Goal: Task Accomplishment & Management: Use online tool/utility

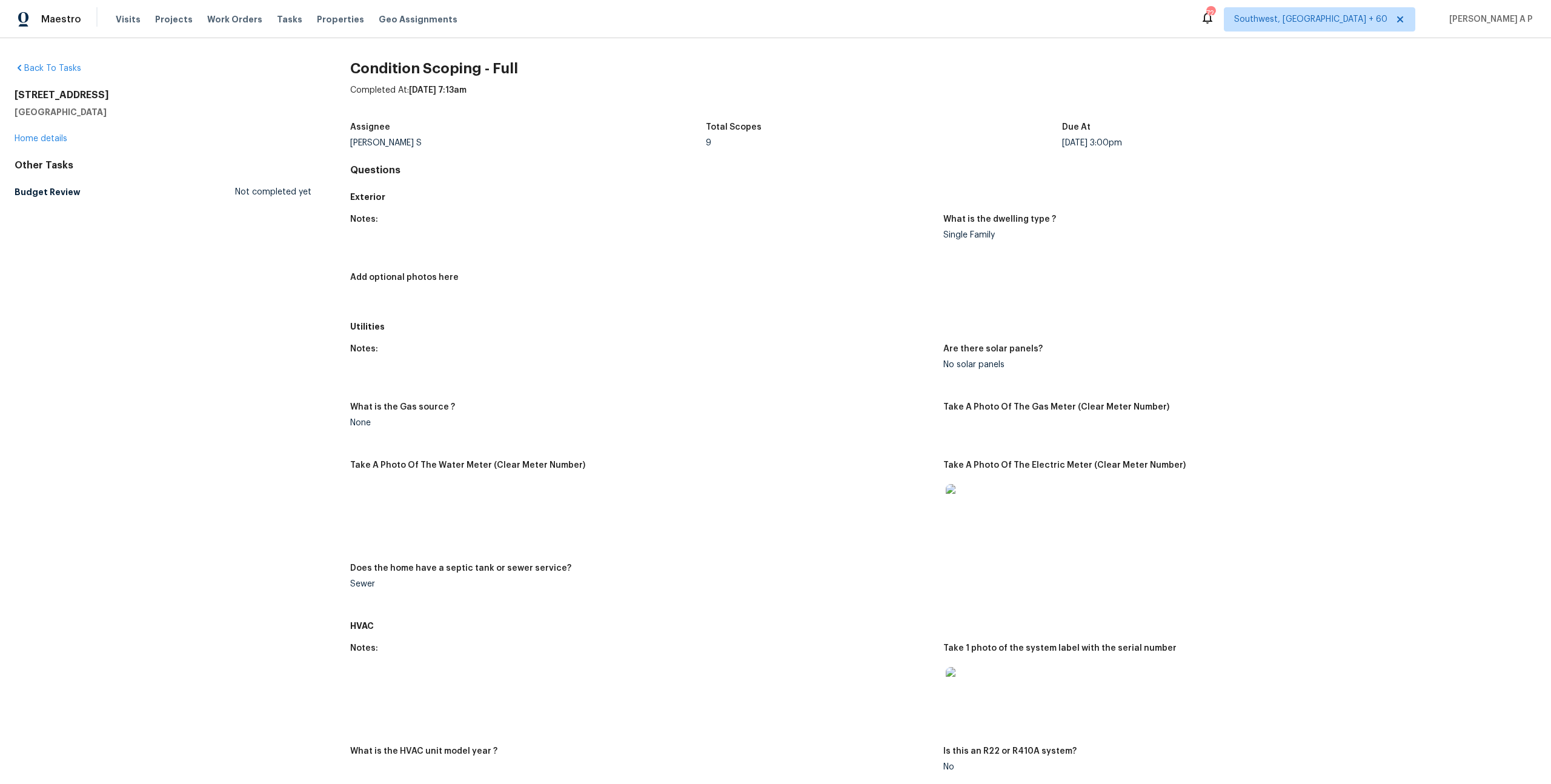
scroll to position [1455, 0]
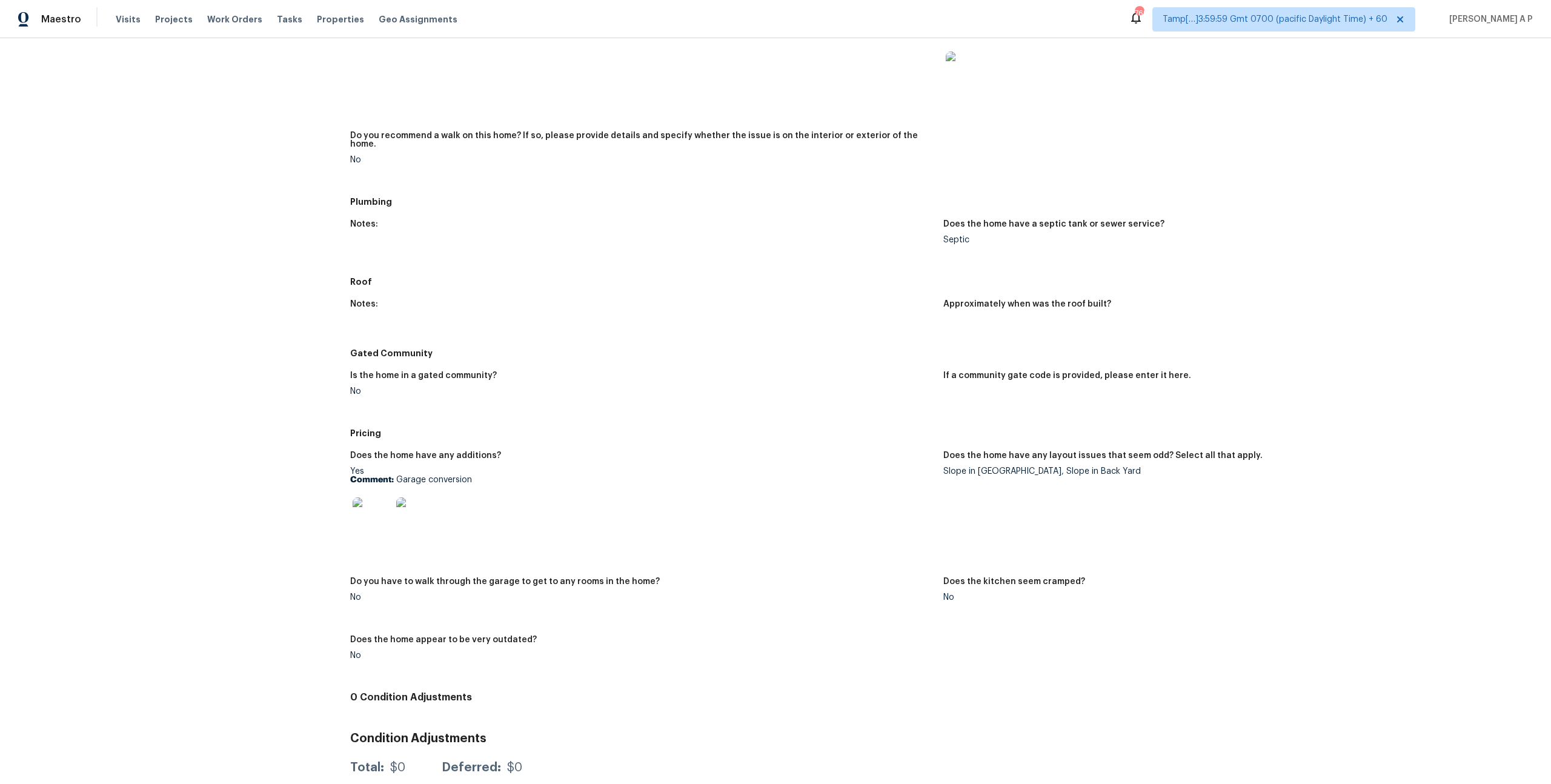
scroll to position [890, 0]
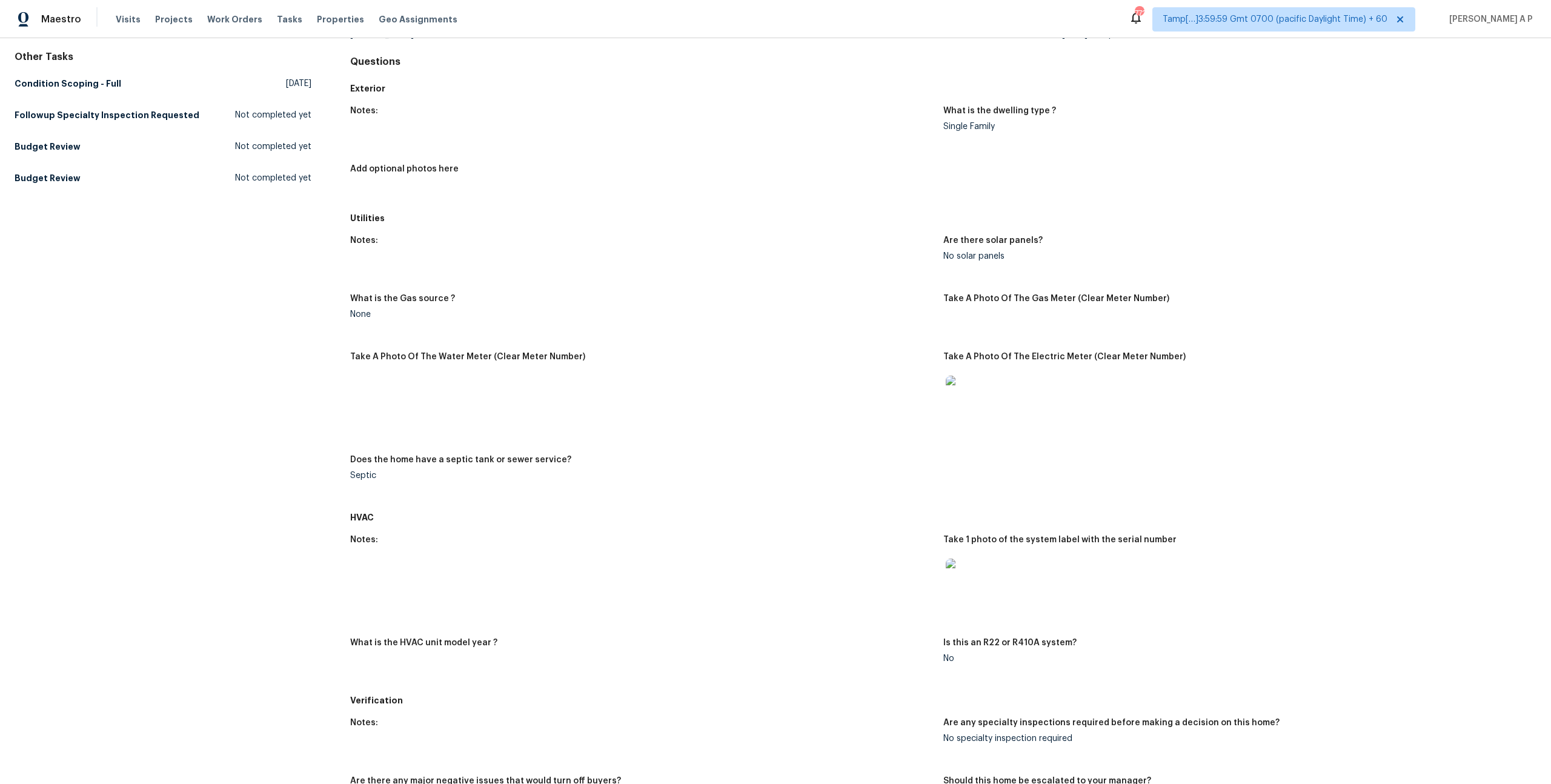
scroll to position [72, 0]
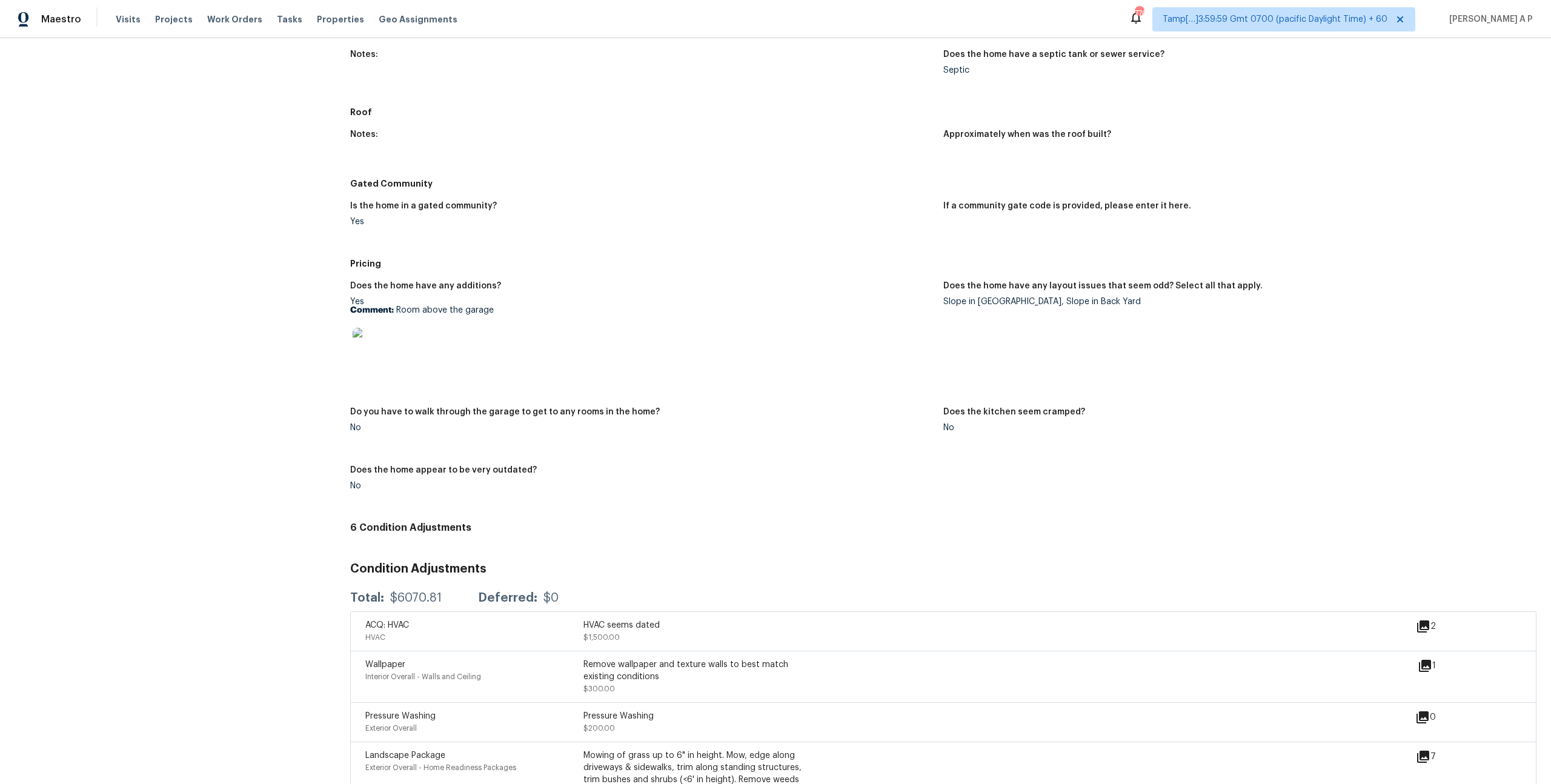
scroll to position [982, 0]
click at [385, 342] on img at bounding box center [372, 346] width 39 height 39
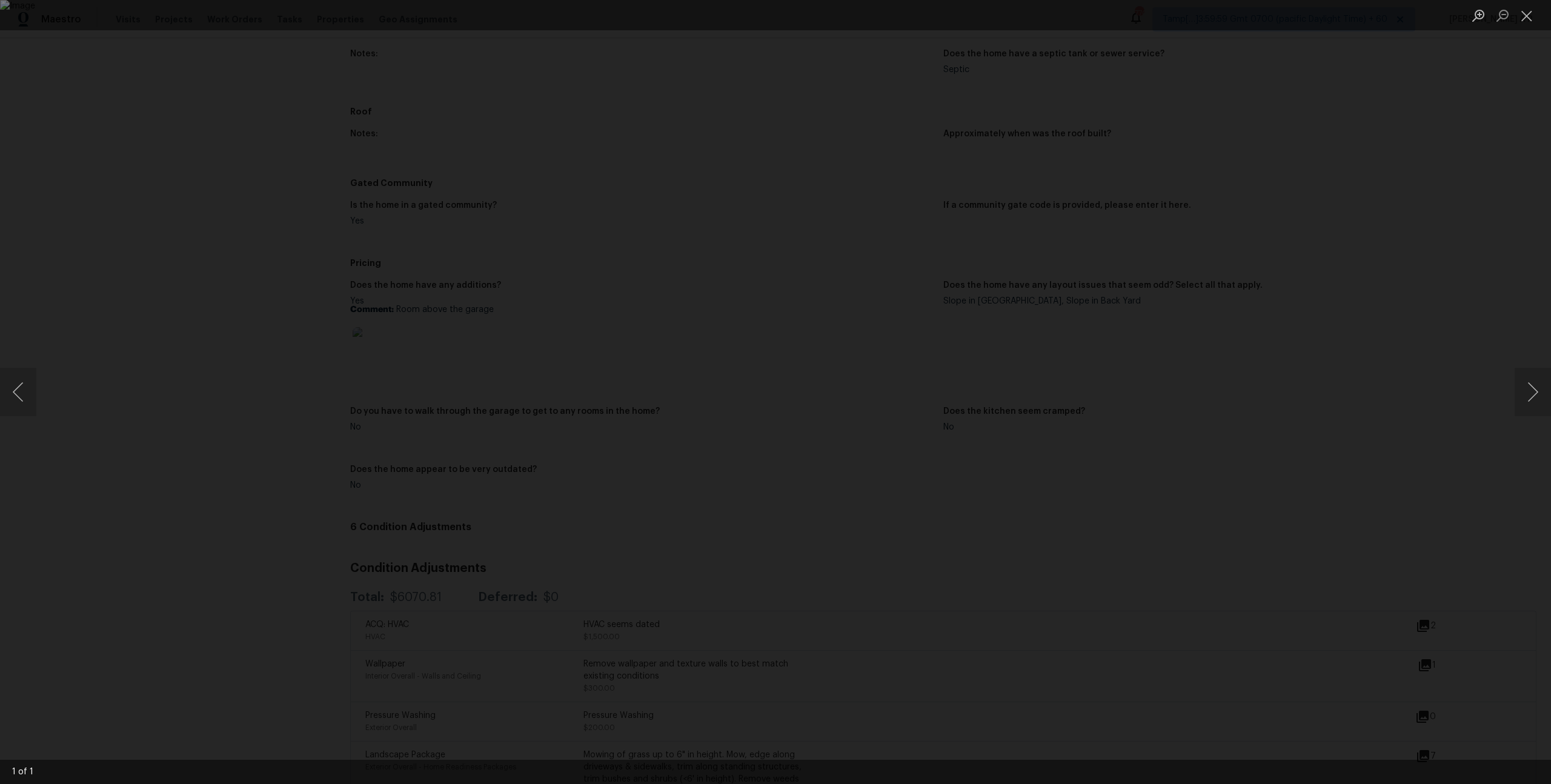
click at [1416, 249] on div "Lightbox" at bounding box center [775, 392] width 1551 height 784
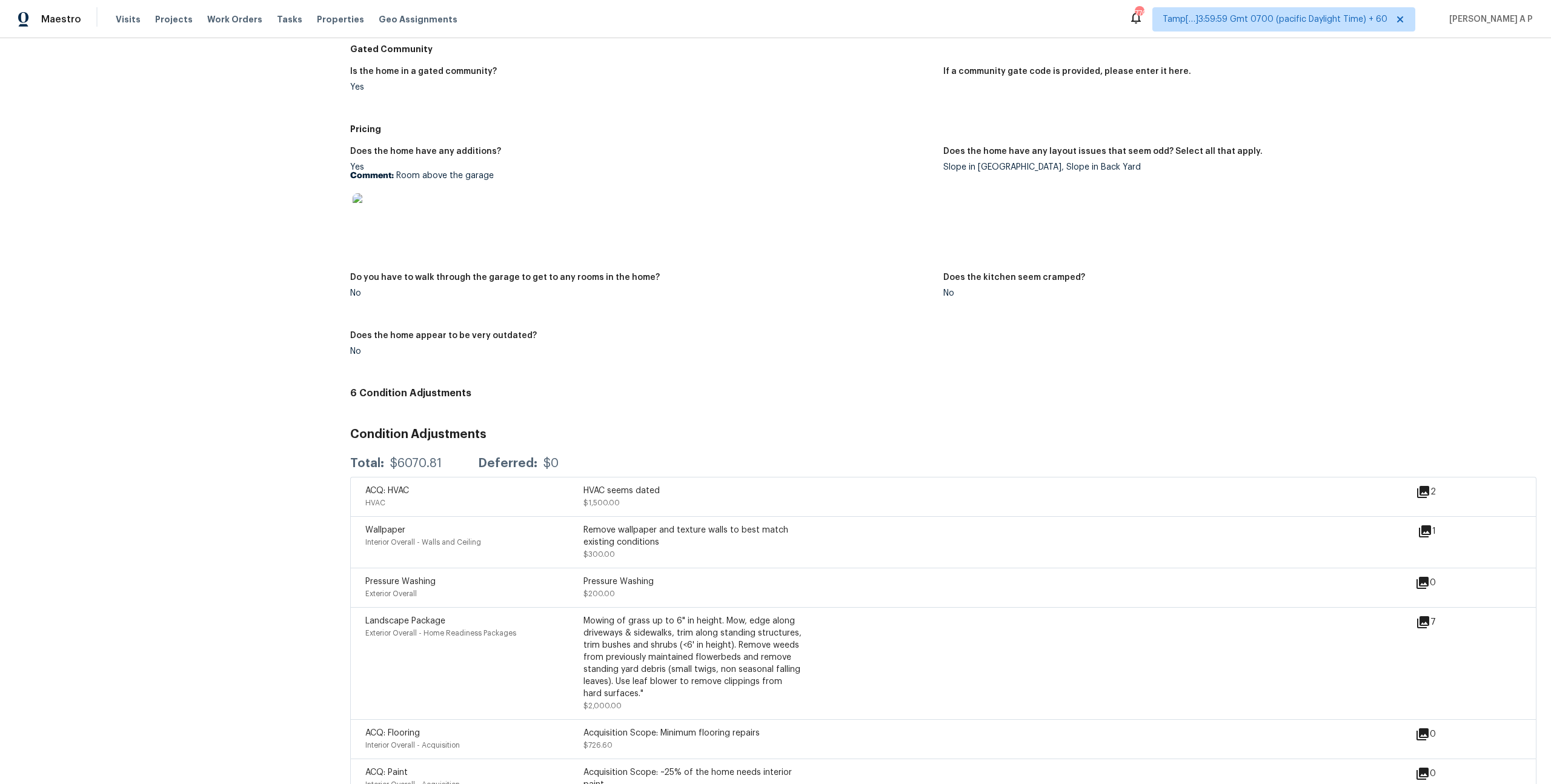
scroll to position [1147, 0]
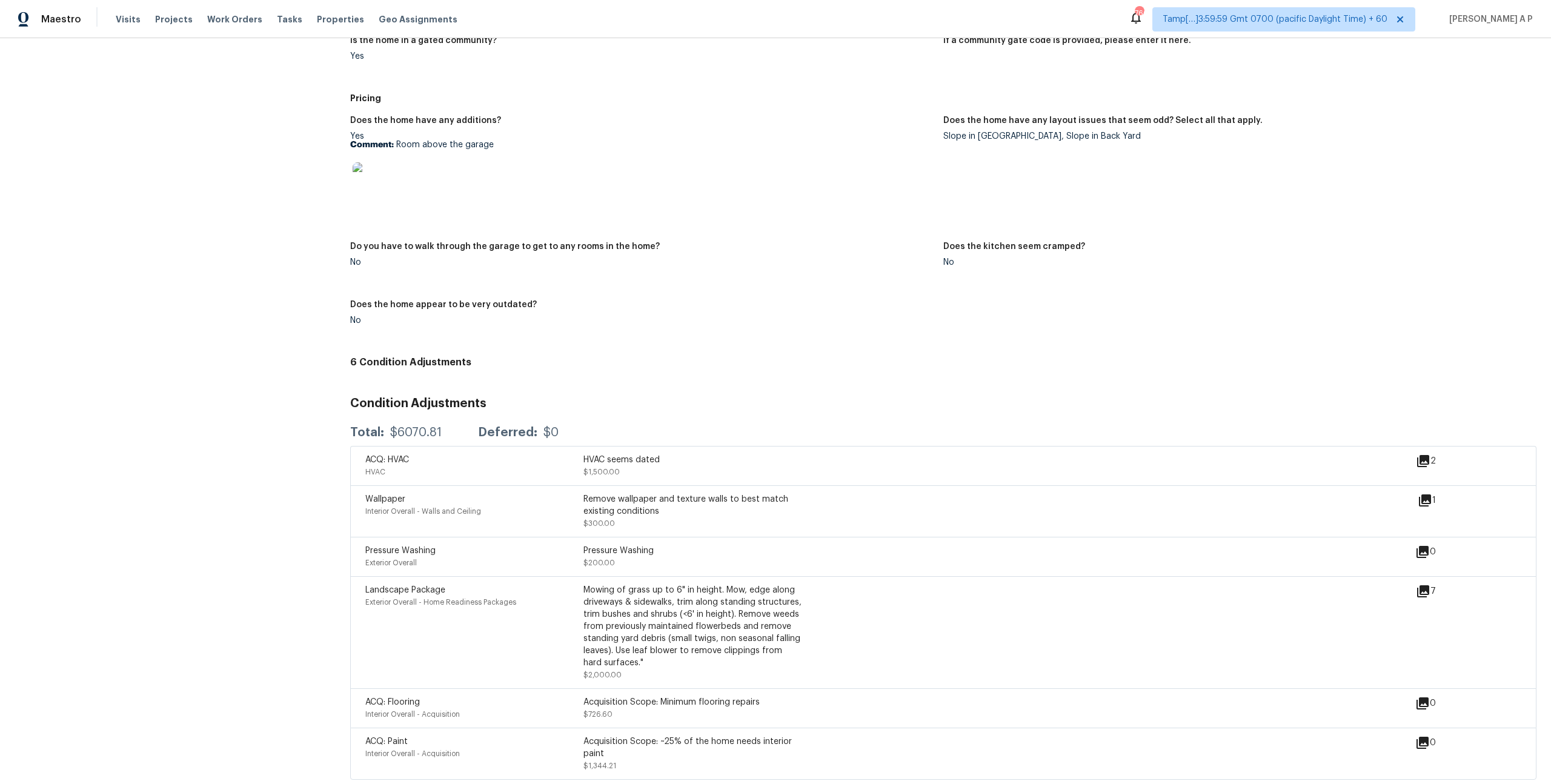
click at [782, 228] on div "Does the home have any additions? Yes Comment: Room above the garage Does the h…" at bounding box center [943, 229] width 1186 height 242
click at [627, 703] on div "Acquisition Scope: Minimum flooring repairs $726.60" at bounding box center [692, 708] width 218 height 24
click at [628, 699] on div "Acquisition Scope: Minimum flooring repairs" at bounding box center [692, 701] width 218 height 12
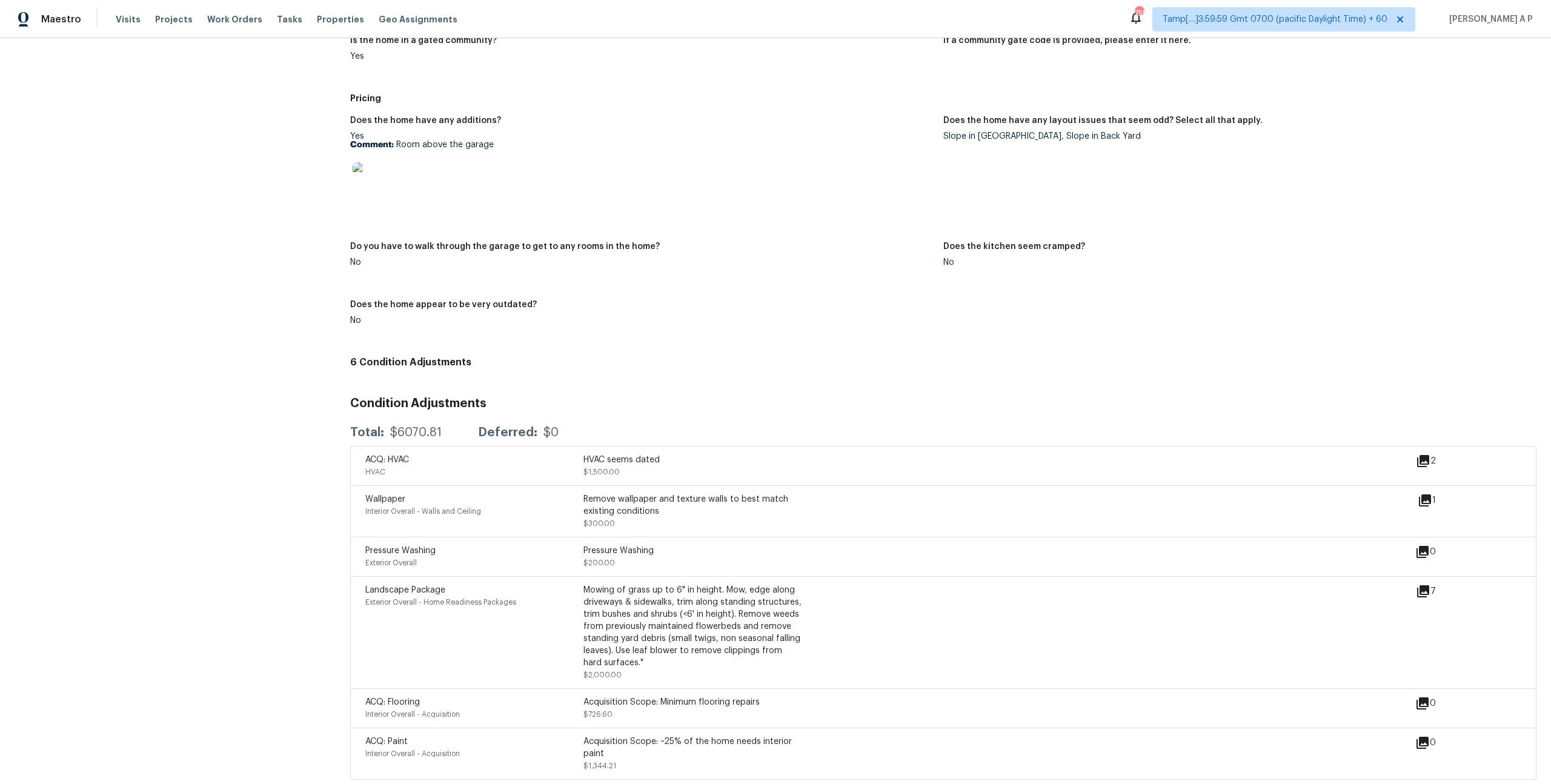
click at [630, 696] on div "Acquisition Scope: Minimum flooring repairs" at bounding box center [692, 701] width 218 height 12
click at [1427, 495] on icon at bounding box center [1425, 500] width 12 height 12
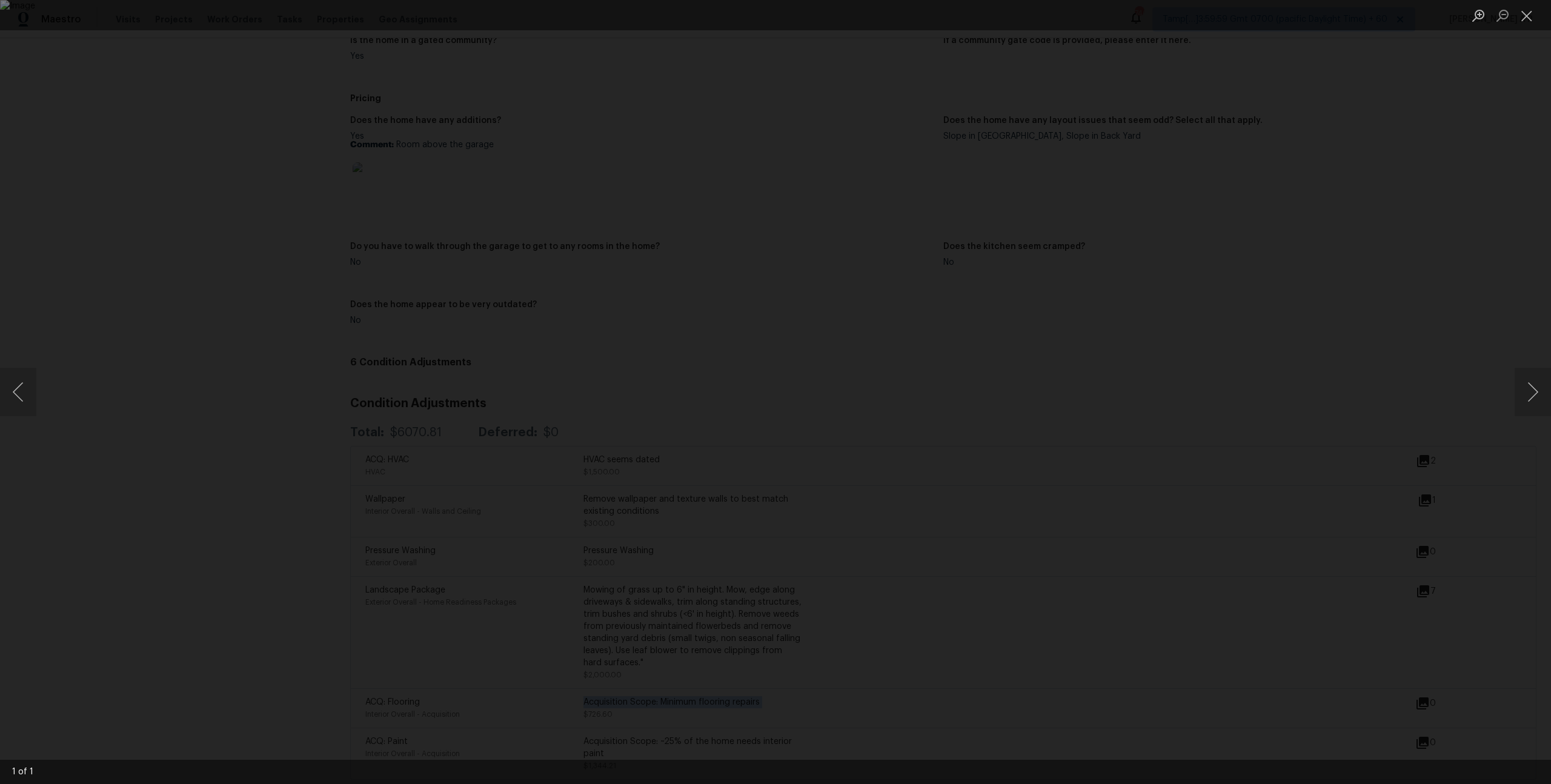
click at [553, 153] on div "Lightbox" at bounding box center [775, 392] width 1551 height 784
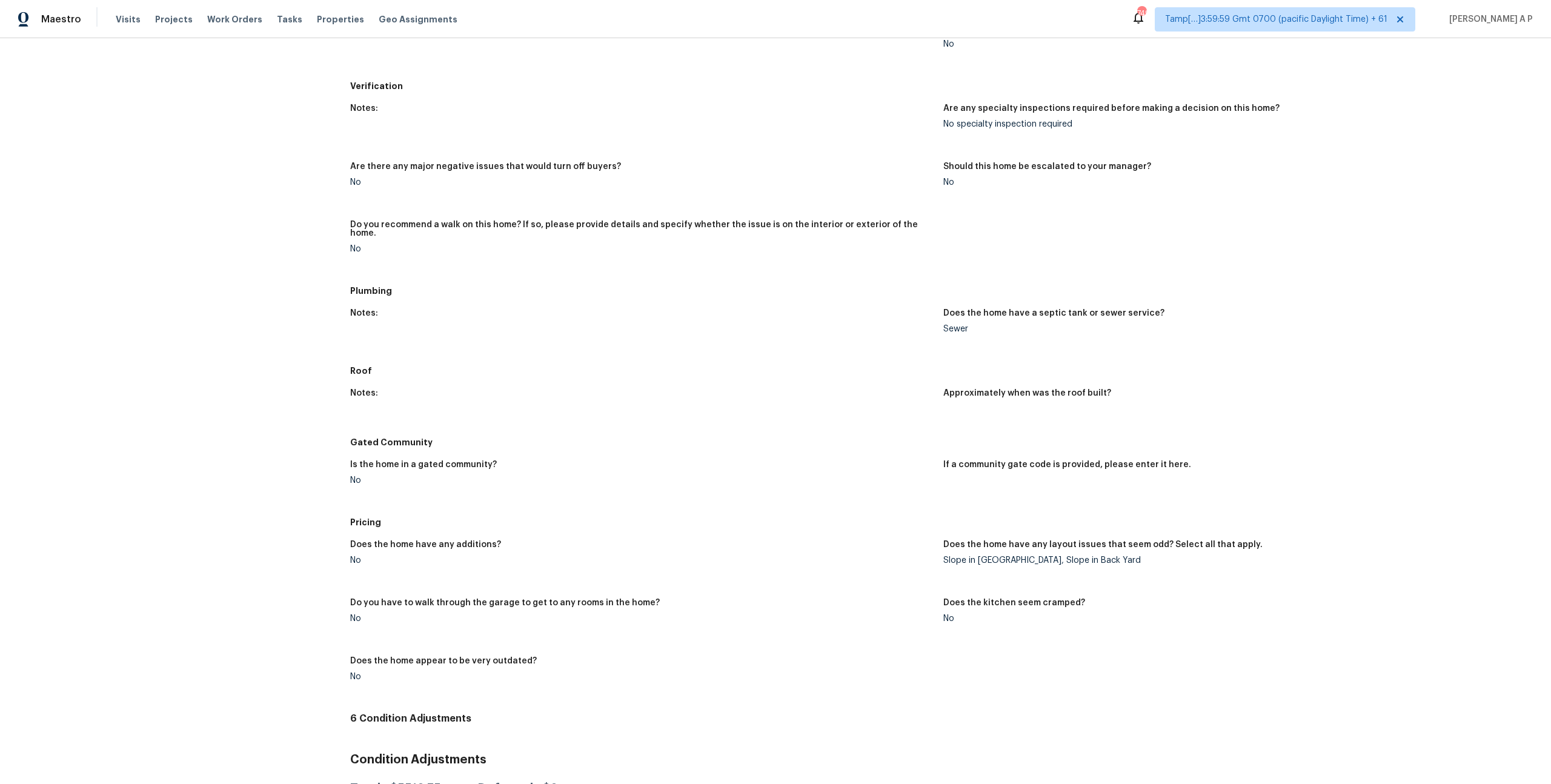
scroll to position [778, 0]
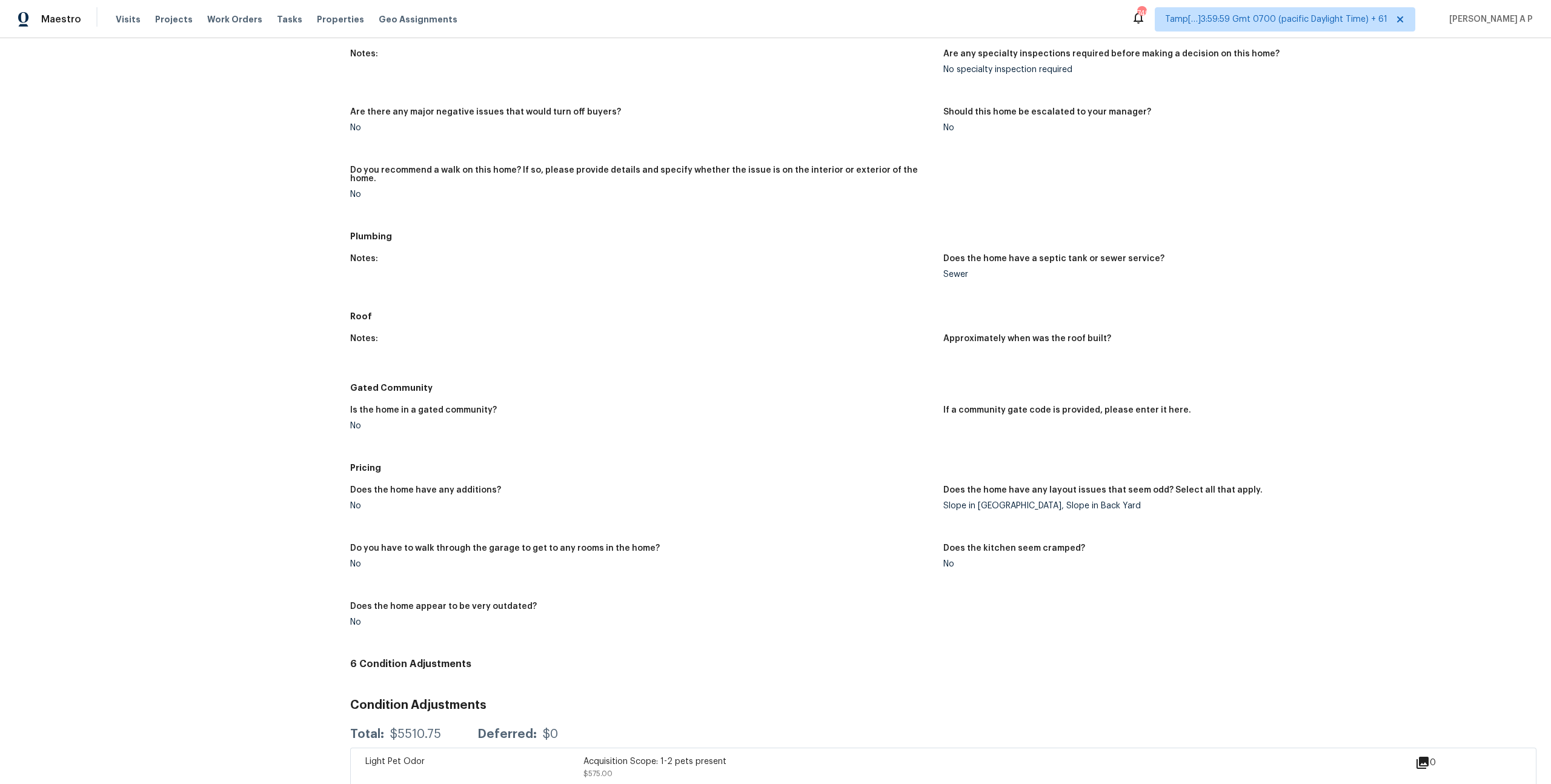
click at [1028, 441] on div "Is the home in a gated community? No If a community gate code is provided, plea…" at bounding box center [943, 427] width 1186 height 58
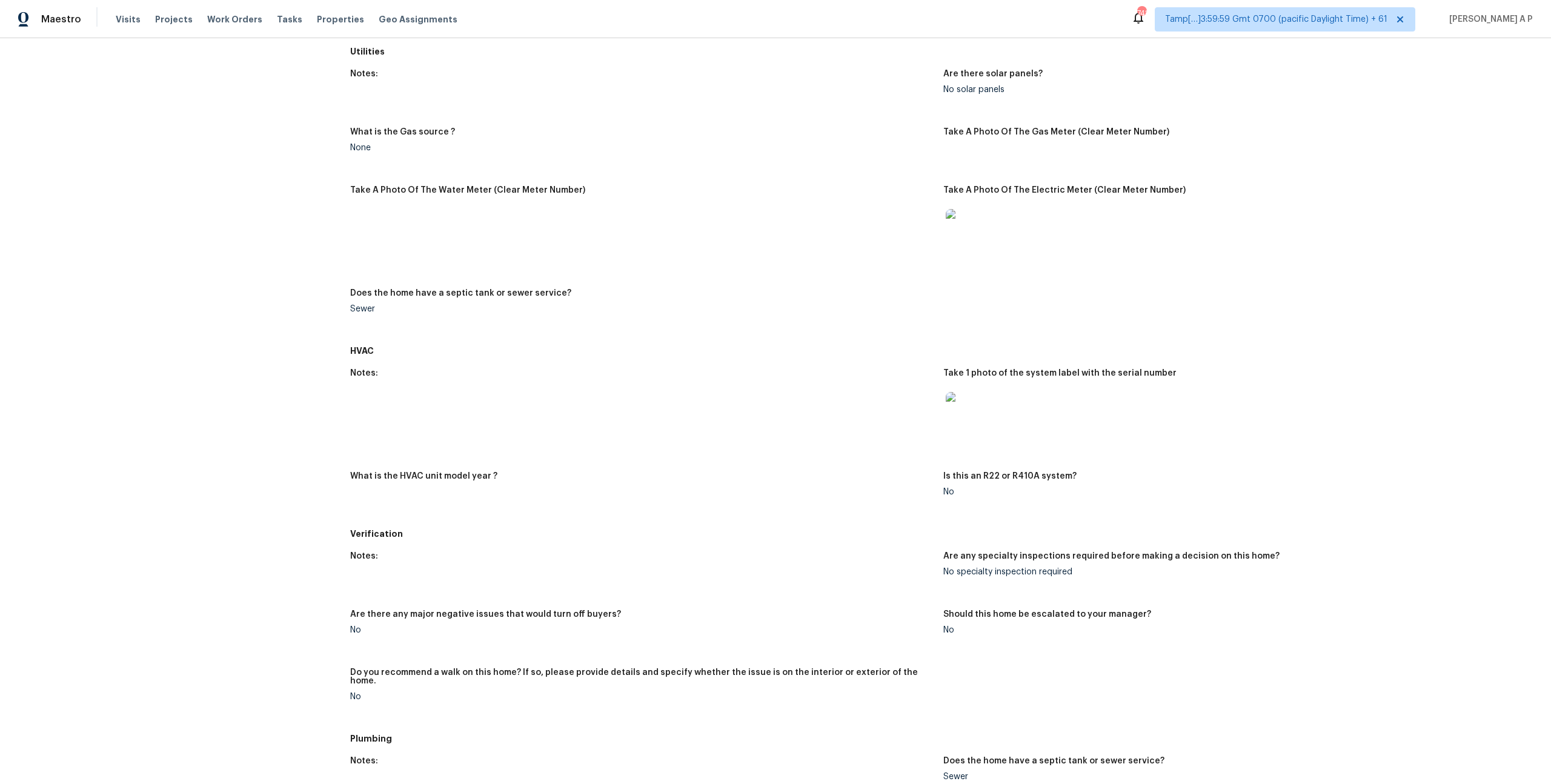
scroll to position [0, 0]
